Goal: Task Accomplishment & Management: Use online tool/utility

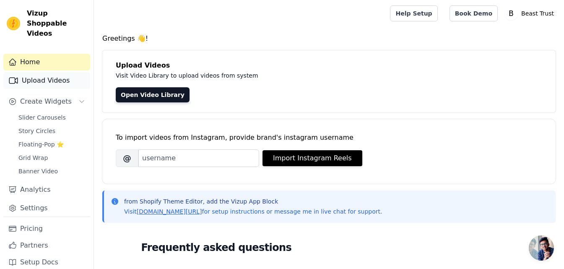
click at [29, 72] on link "Upload Videos" at bounding box center [46, 80] width 87 height 17
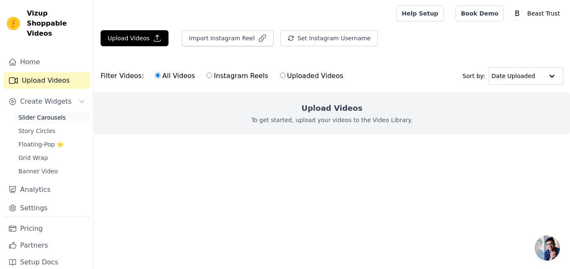
click at [39, 113] on span "Slider Carousels" at bounding box center [41, 117] width 47 height 8
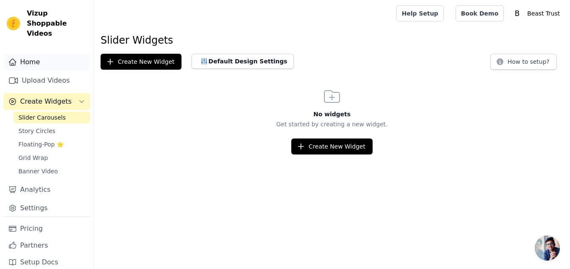
click at [42, 54] on link "Home" at bounding box center [46, 62] width 87 height 17
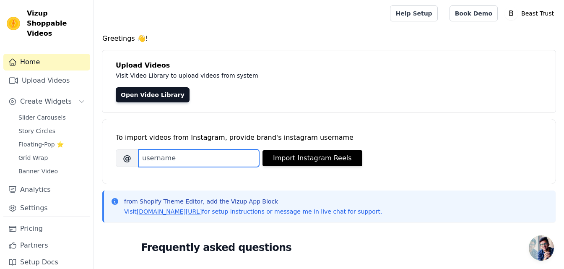
click at [165, 155] on input "Brand's Instagram Username" at bounding box center [198, 158] width 121 height 18
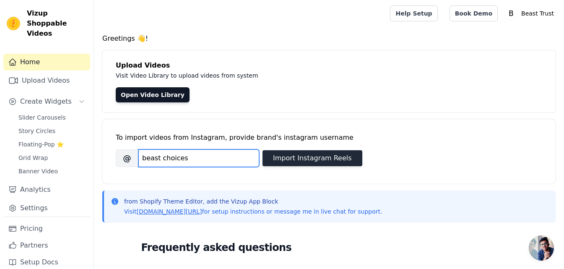
type input "beast choices"
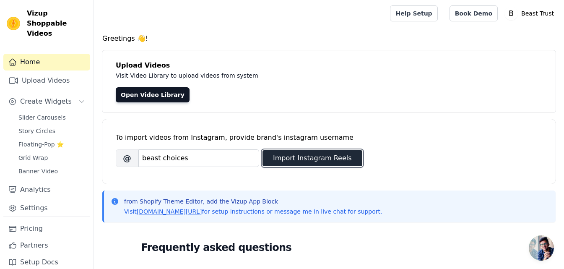
click at [285, 162] on button "Import Instagram Reels" at bounding box center [312, 158] width 100 height 16
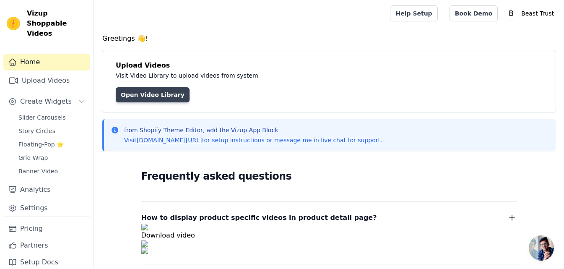
click at [143, 99] on link "Open Video Library" at bounding box center [153, 94] width 74 height 15
